Goal: Task Accomplishment & Management: Manage account settings

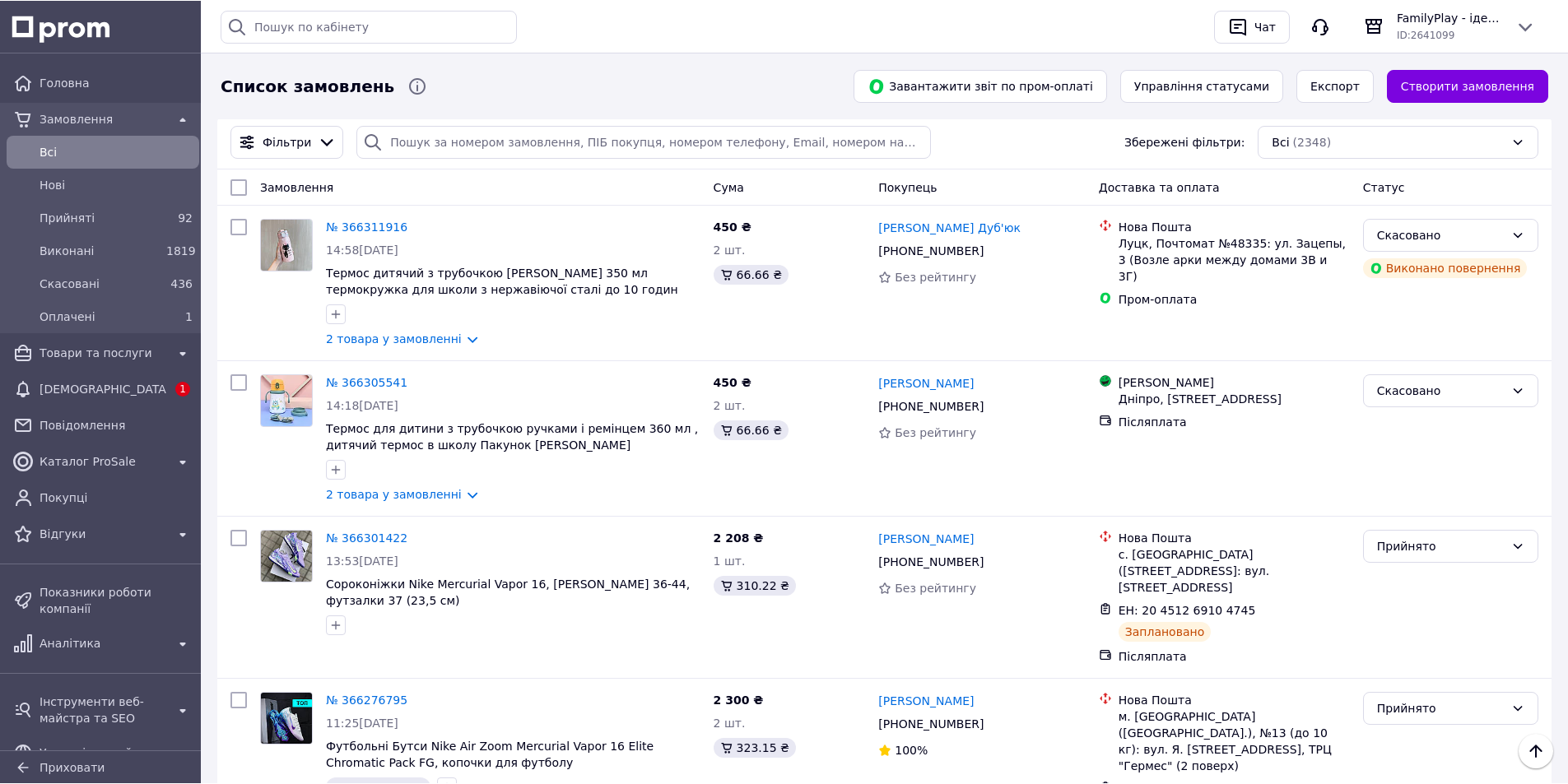
scroll to position [1482, 0]
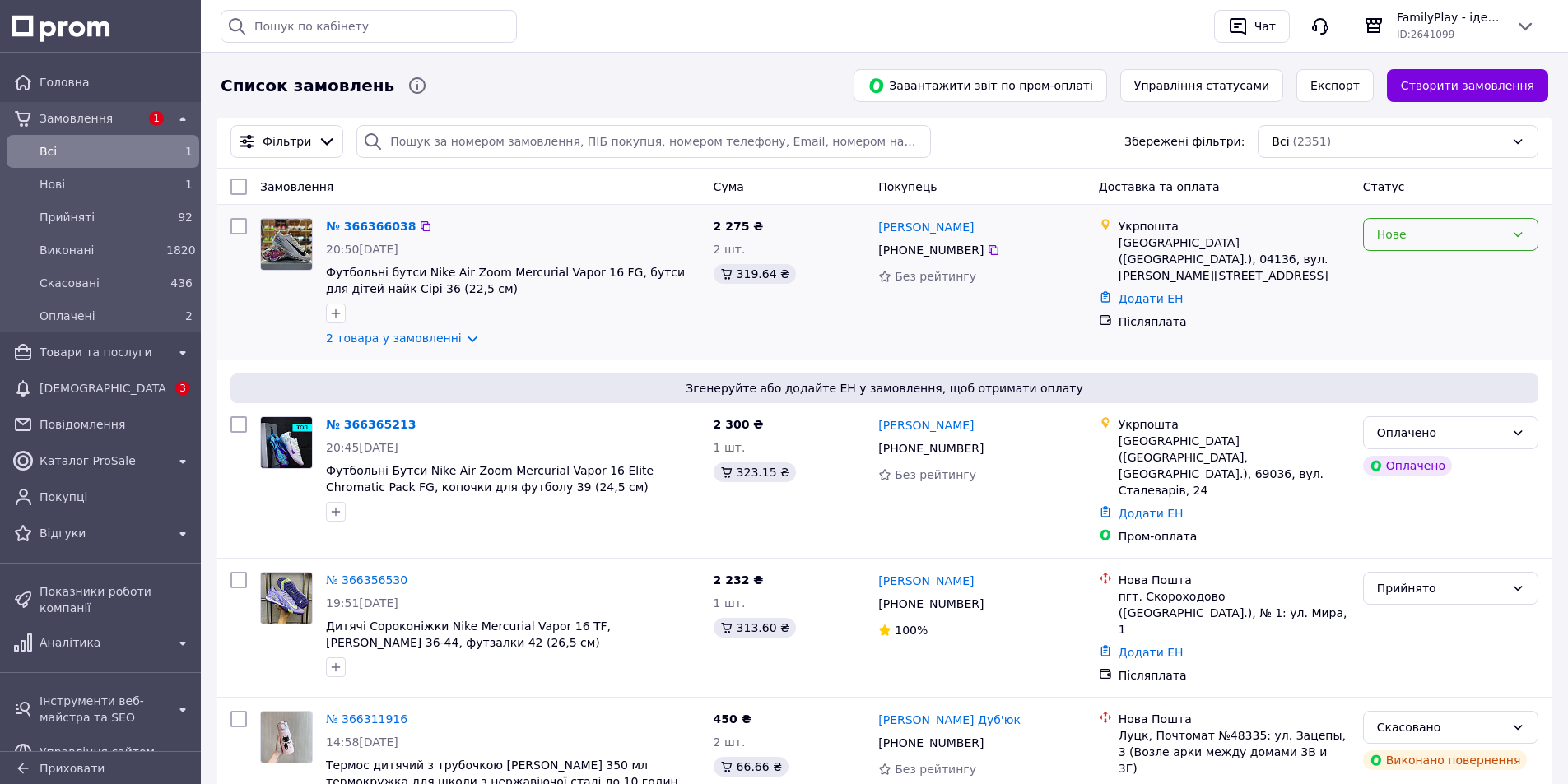
click at [1417, 244] on div "Нове" at bounding box center [1450, 234] width 175 height 33
click at [1402, 266] on li "Прийнято" at bounding box center [1450, 271] width 173 height 30
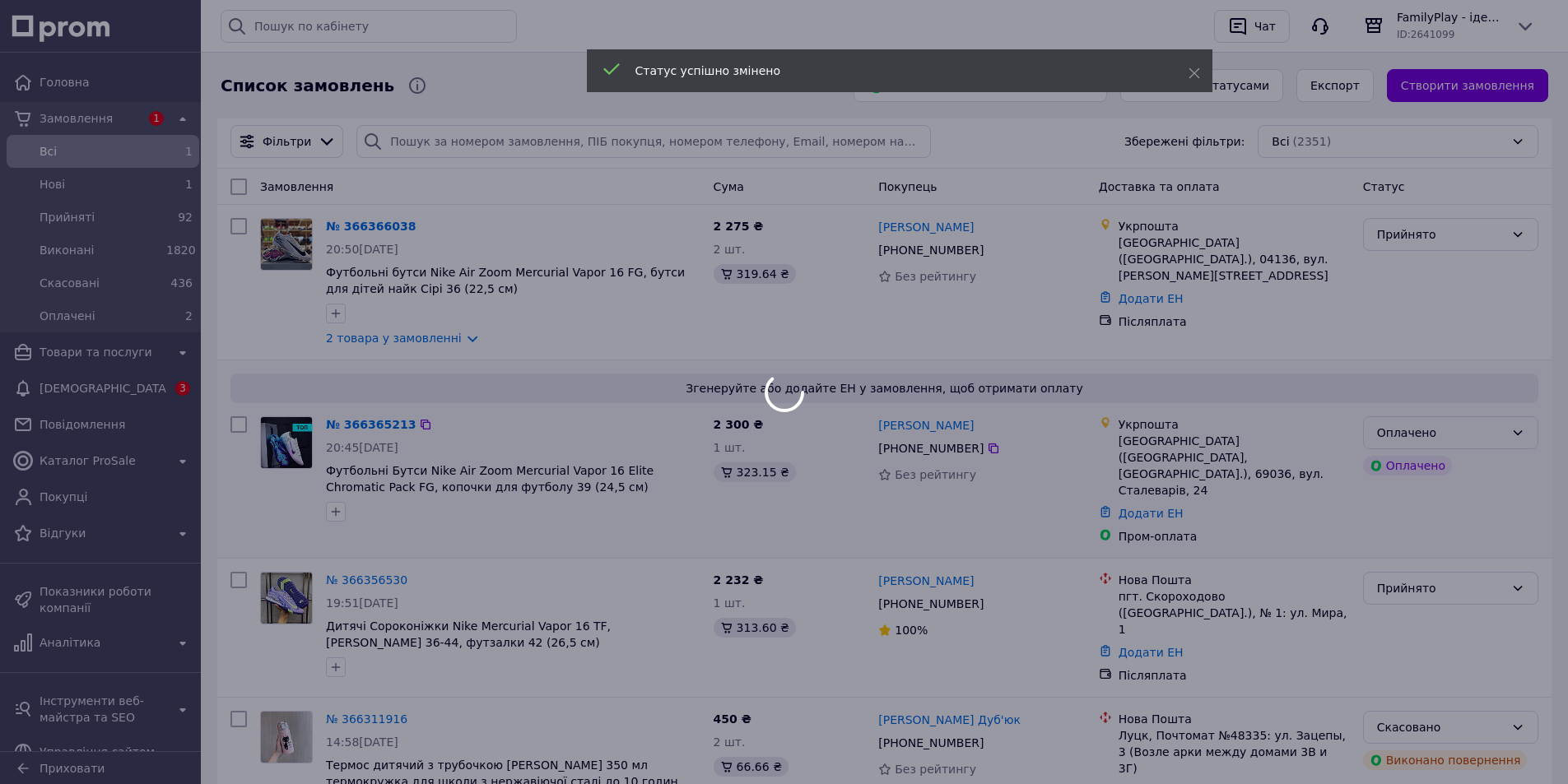
click at [1423, 445] on div "Оплачено" at bounding box center [1450, 433] width 175 height 33
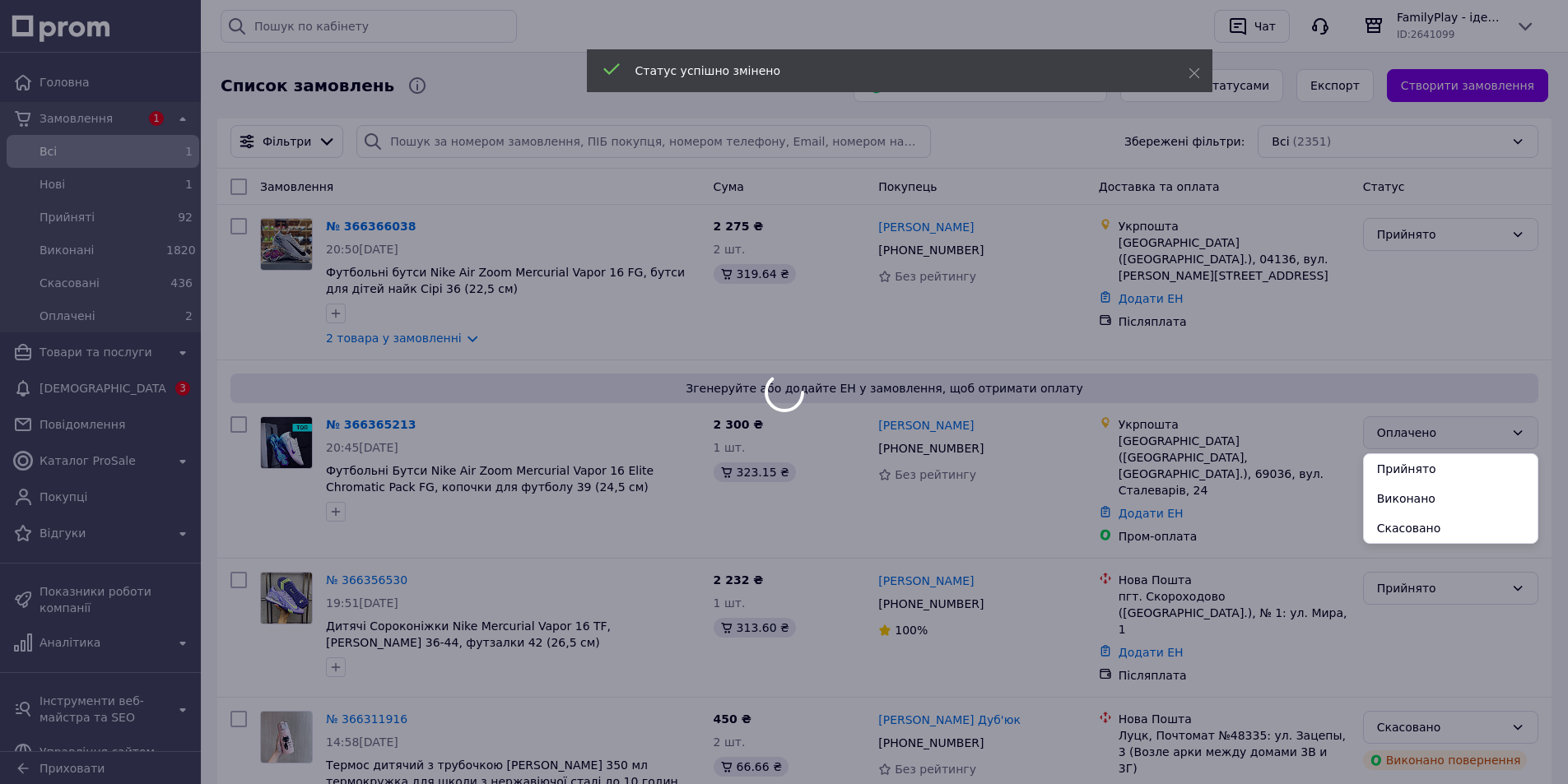
click at [1420, 462] on li "Прийнято" at bounding box center [1450, 469] width 173 height 30
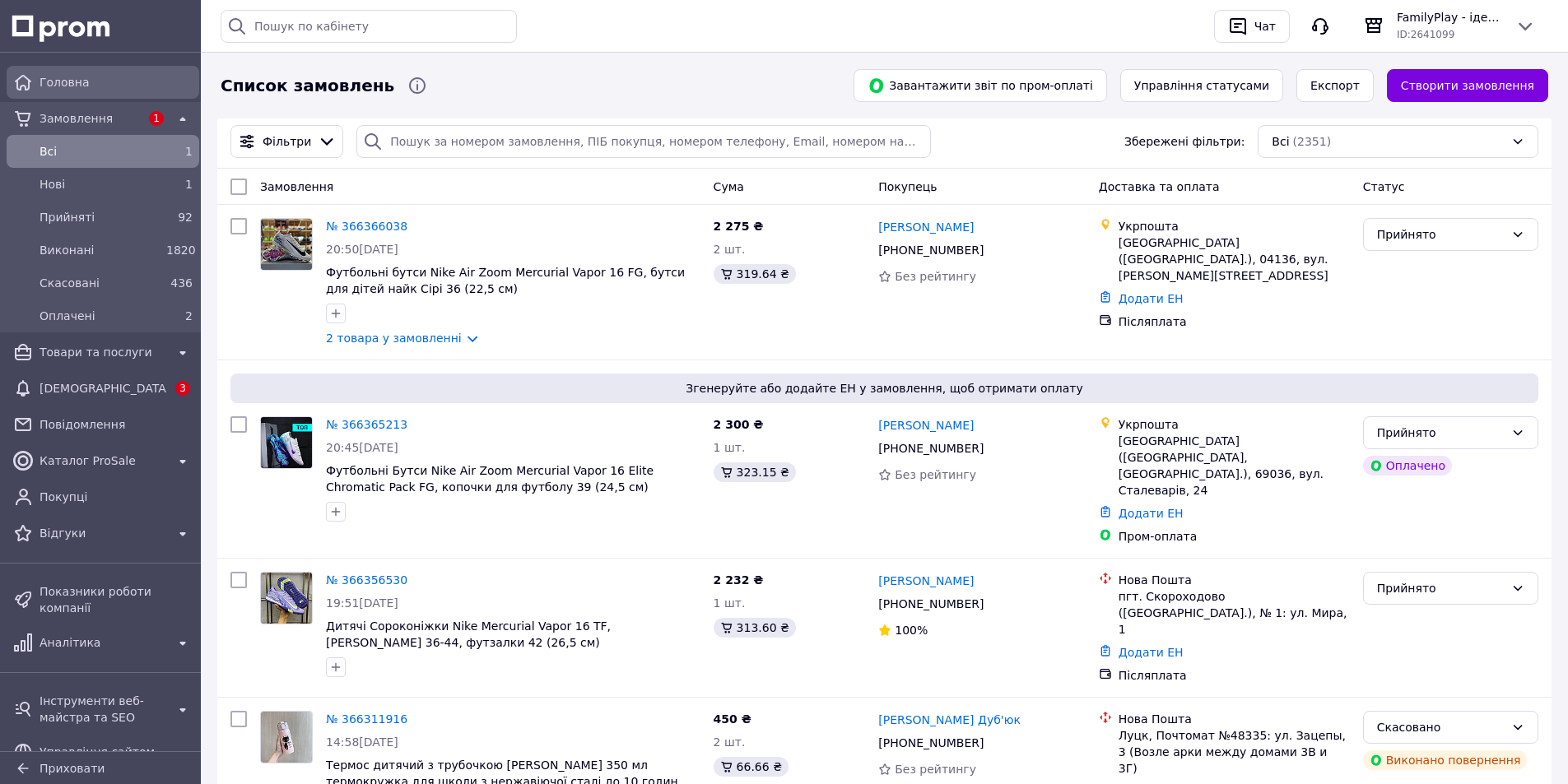
click at [75, 75] on span "Головна" at bounding box center [115, 82] width 153 height 17
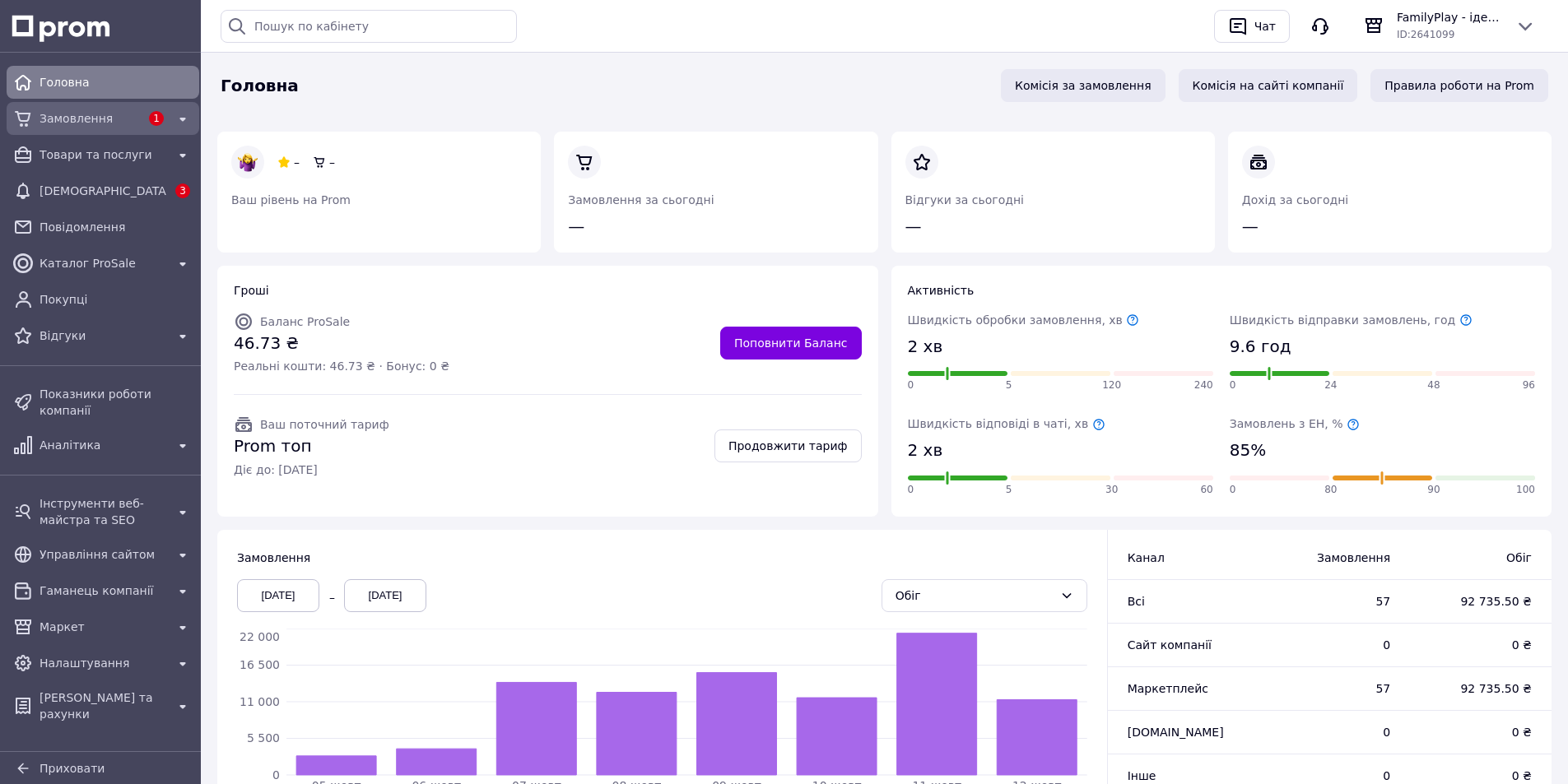
click at [96, 126] on span "Замовлення" at bounding box center [89, 119] width 100 height 17
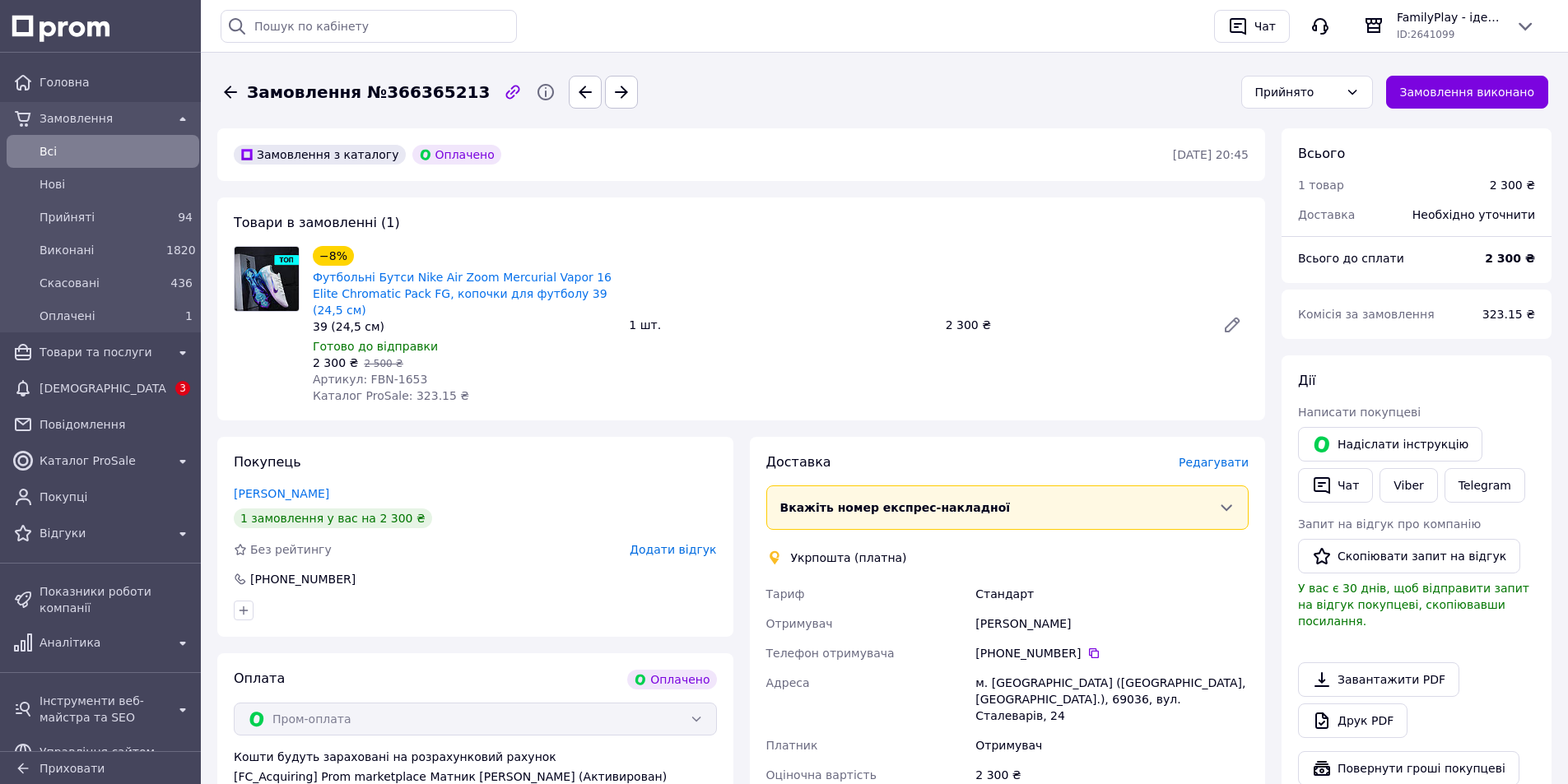
scroll to position [82, 0]
